Goal: Task Accomplishment & Management: Complete application form

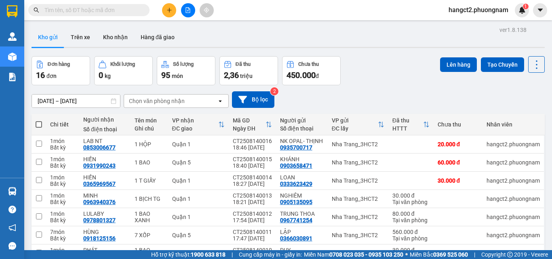
click at [170, 8] on icon "plus" at bounding box center [169, 10] width 6 height 6
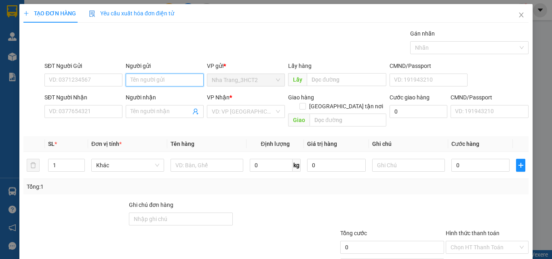
click at [145, 76] on input "Người gửi" at bounding box center [165, 80] width 78 height 13
type input "[PERSON_NAME]"
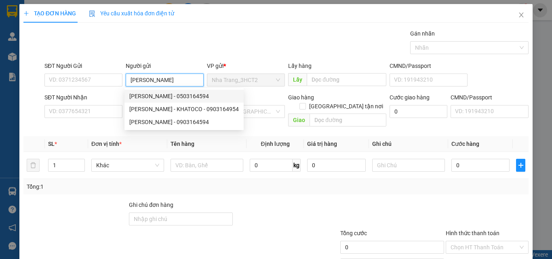
click at [149, 97] on div "[PERSON_NAME] - 0503164594" at bounding box center [183, 96] width 109 height 9
type input "0503164594"
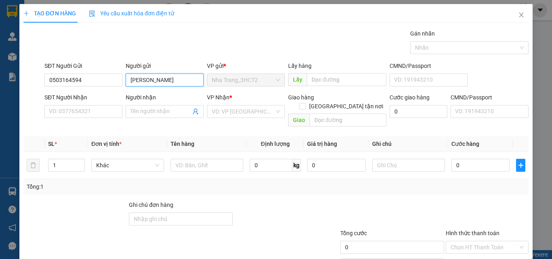
click at [162, 75] on input "[PERSON_NAME]" at bounding box center [165, 80] width 78 height 13
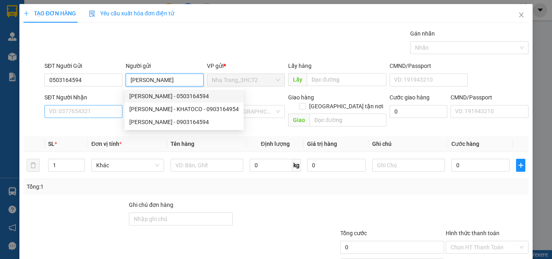
type input "[PERSON_NAME]"
click at [88, 116] on input "SĐT Người Nhận" at bounding box center [83, 111] width 78 height 13
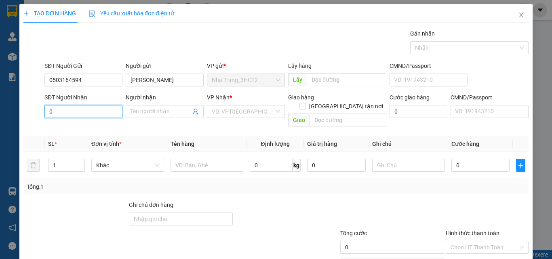
type input "0"
click at [88, 122] on div "Transit Pickup Surcharge Ids Transit Deliver Surcharge Ids Transit Deliver Surc…" at bounding box center [275, 160] width 505 height 263
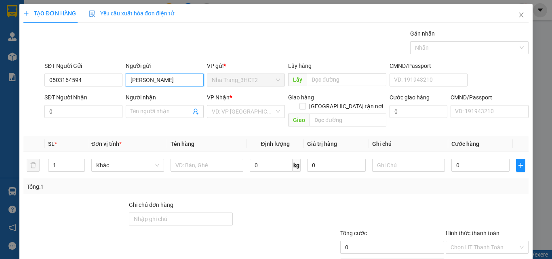
click at [162, 80] on input "[PERSON_NAME]" at bounding box center [165, 80] width 78 height 13
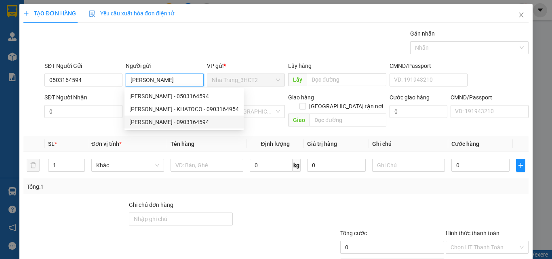
click at [163, 127] on div "[PERSON_NAME] - 0903164594" at bounding box center [183, 122] width 119 height 13
type input "0903164594"
type input "[PERSON_NAME]"
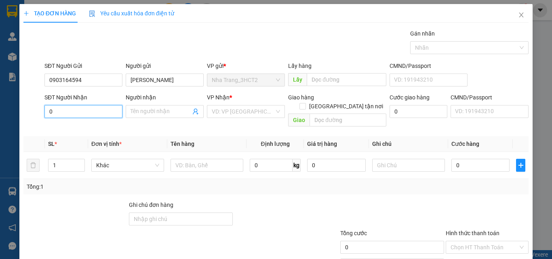
click at [93, 105] on input "0" at bounding box center [83, 111] width 78 height 13
click at [95, 110] on input "0" at bounding box center [83, 111] width 78 height 13
click at [93, 115] on input "0" at bounding box center [83, 111] width 78 height 13
type input "0"
type input "0903705865"
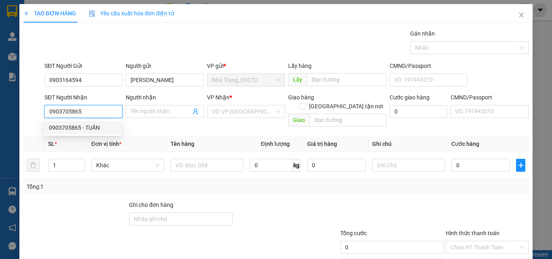
click at [87, 128] on div "0903705865 - TUẤN" at bounding box center [82, 127] width 67 height 9
type input "TUẤN"
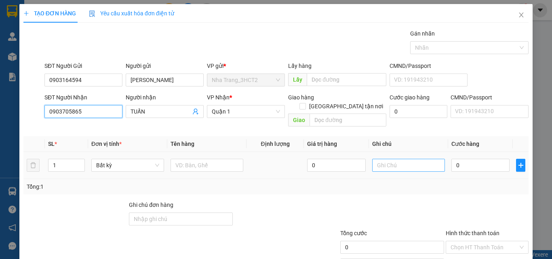
type input "0903705865"
click at [398, 161] on input "text" at bounding box center [408, 165] width 73 height 13
type input "CÔNG NỢ"
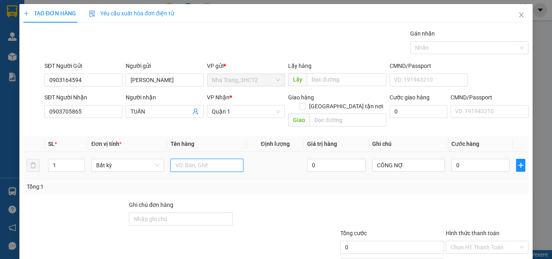
click at [220, 159] on input "text" at bounding box center [206, 165] width 73 height 13
type input "1T GIẤY"
click at [454, 161] on input "0" at bounding box center [480, 165] width 58 height 13
click at [451, 159] on input "0" at bounding box center [480, 165] width 58 height 13
type input "20"
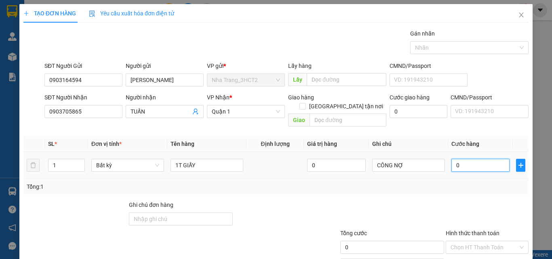
type input "20"
click at [458, 200] on div at bounding box center [487, 214] width 84 height 28
type input "20.000"
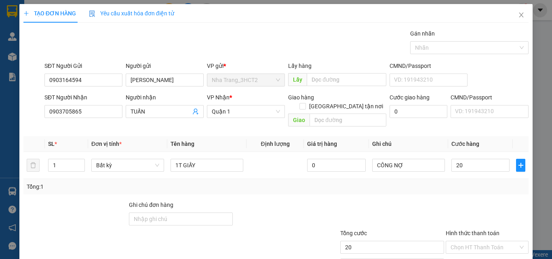
type input "20.000"
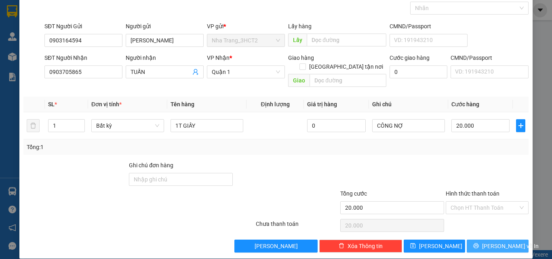
scroll to position [40, 0]
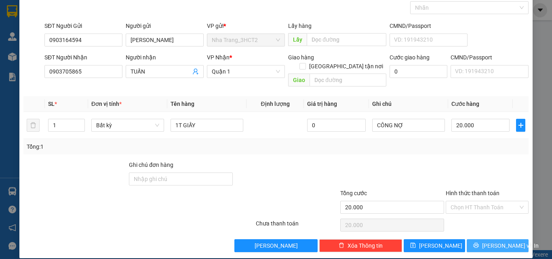
click at [487, 241] on span "[PERSON_NAME] và In" at bounding box center [510, 245] width 57 height 9
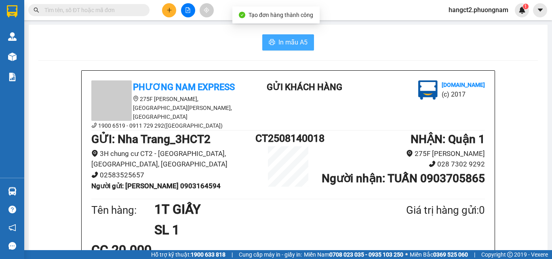
click at [286, 47] on span "In mẫu A5" at bounding box center [292, 42] width 29 height 10
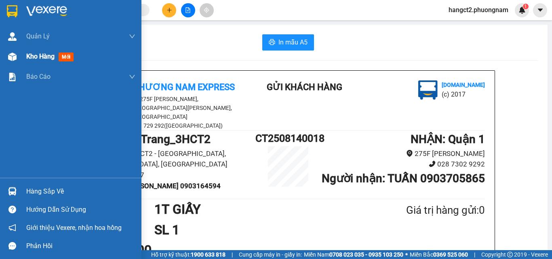
click at [23, 56] on div "Kho hàng mới" at bounding box center [70, 56] width 141 height 20
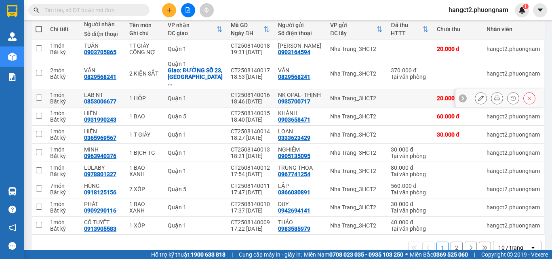
scroll to position [120, 0]
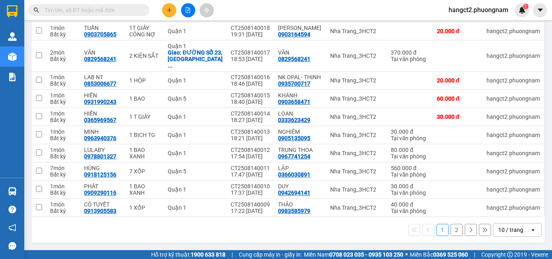
click at [513, 236] on div "10 / trang" at bounding box center [511, 229] width 36 height 13
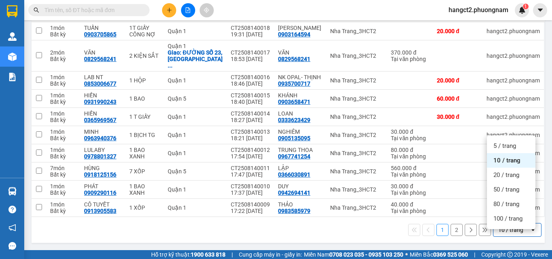
click at [515, 231] on div "10 / trang" at bounding box center [510, 230] width 25 height 8
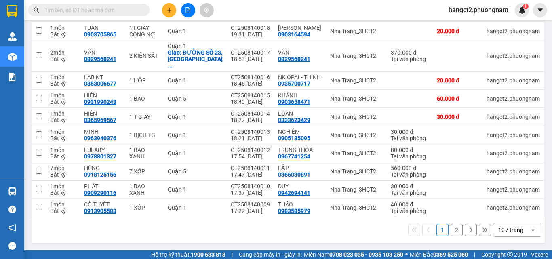
click at [517, 225] on div "10 / trang" at bounding box center [511, 229] width 36 height 13
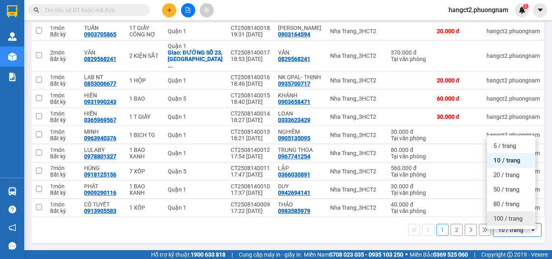
click at [519, 211] on div "100 / trang" at bounding box center [511, 218] width 48 height 15
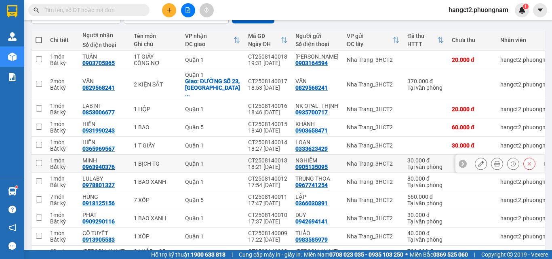
scroll to position [0, 0]
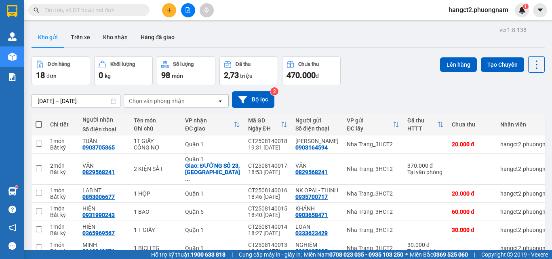
click at [41, 121] on span at bounding box center [39, 124] width 6 height 6
click at [39, 120] on input "checkbox" at bounding box center [39, 120] width 0 height 0
checkbox input "true"
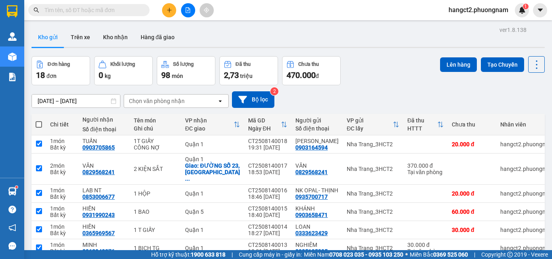
checkbox input "true"
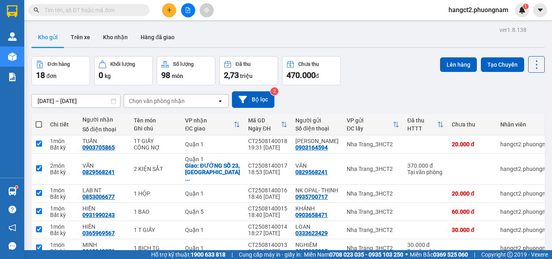
checkbox input "true"
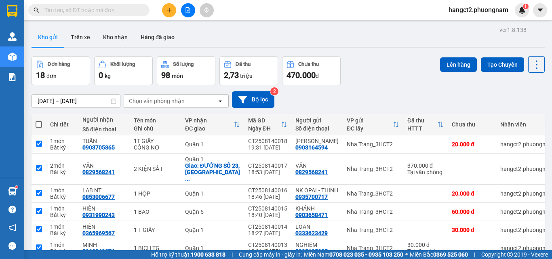
checkbox input "true"
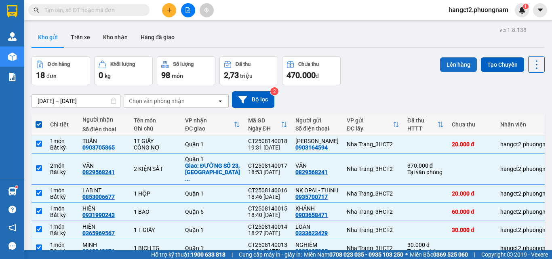
click at [456, 59] on button "Lên hàng" at bounding box center [458, 64] width 37 height 15
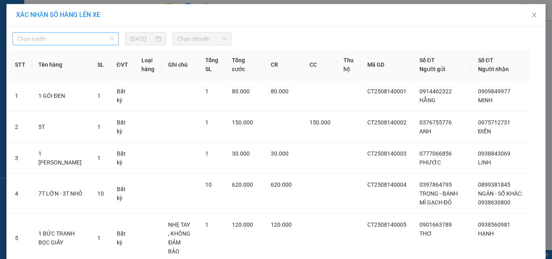
click at [73, 37] on span "Chọn tuyến" at bounding box center [65, 39] width 97 height 12
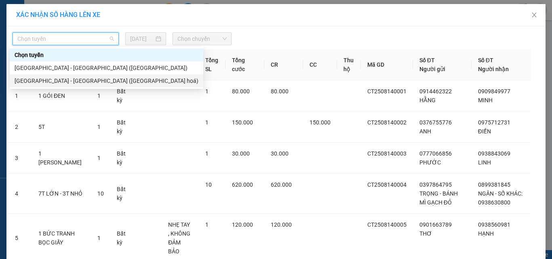
click at [60, 78] on div "[GEOGRAPHIC_DATA] - [GEOGRAPHIC_DATA] ([GEOGRAPHIC_DATA] hoá)" at bounding box center [107, 80] width 184 height 9
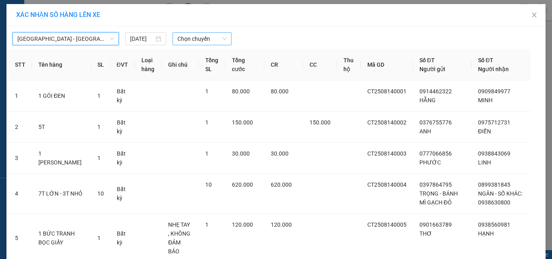
click at [204, 41] on span "Chọn chuyến" at bounding box center [202, 39] width 50 height 12
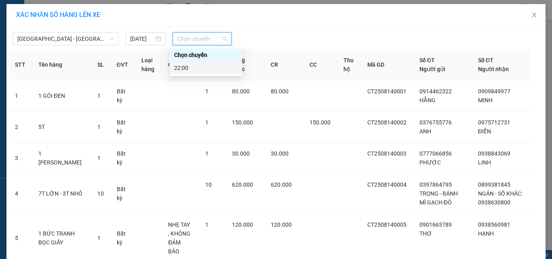
click at [211, 67] on div "22:00" at bounding box center [205, 67] width 63 height 9
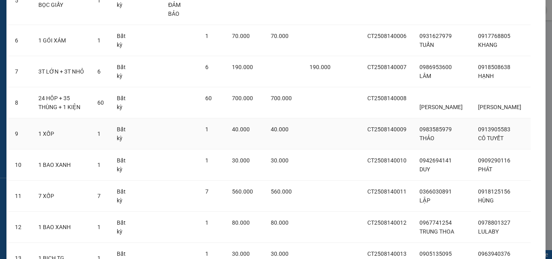
scroll to position [481, 0]
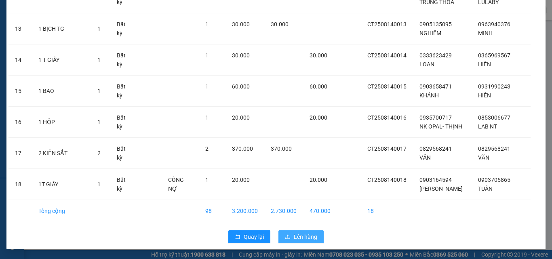
click at [304, 237] on span "Lên hàng" at bounding box center [305, 236] width 23 height 9
